Goal: Go to known website: Access a specific website the user already knows

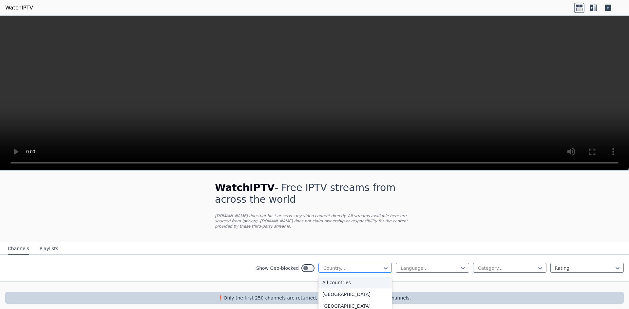
click at [340, 265] on div at bounding box center [353, 268] width 60 height 7
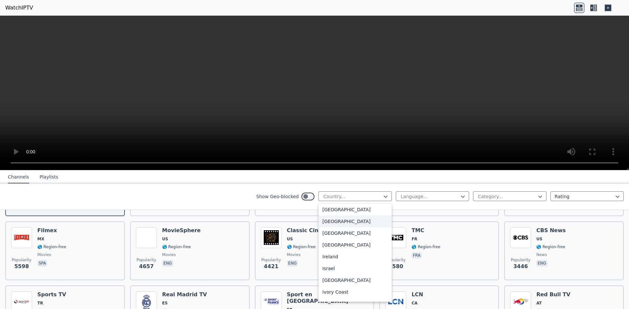
scroll to position [982, 0]
click at [326, 245] on div "[GEOGRAPHIC_DATA]" at bounding box center [354, 243] width 73 height 12
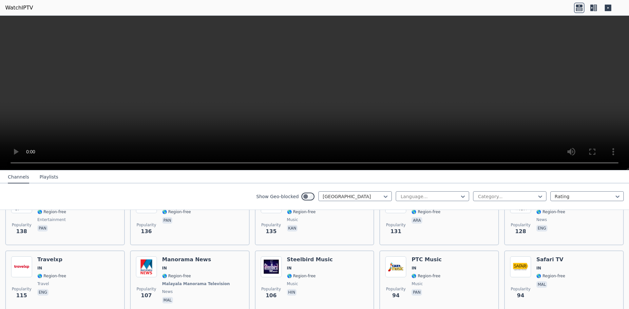
scroll to position [360, 0]
click at [424, 195] on div at bounding box center [430, 197] width 60 height 7
click at [414, 197] on div at bounding box center [430, 197] width 60 height 7
type input "**"
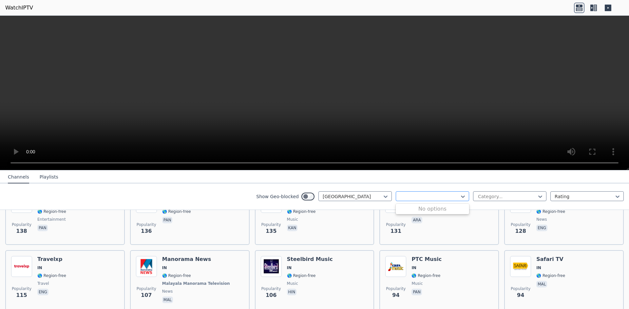
click at [442, 196] on div at bounding box center [430, 197] width 60 height 7
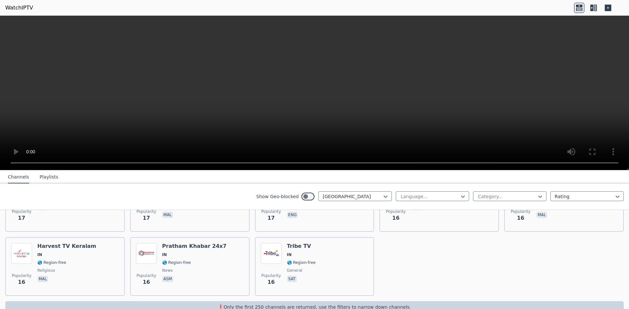
scroll to position [1803, 0]
